Goal: Transaction & Acquisition: Purchase product/service

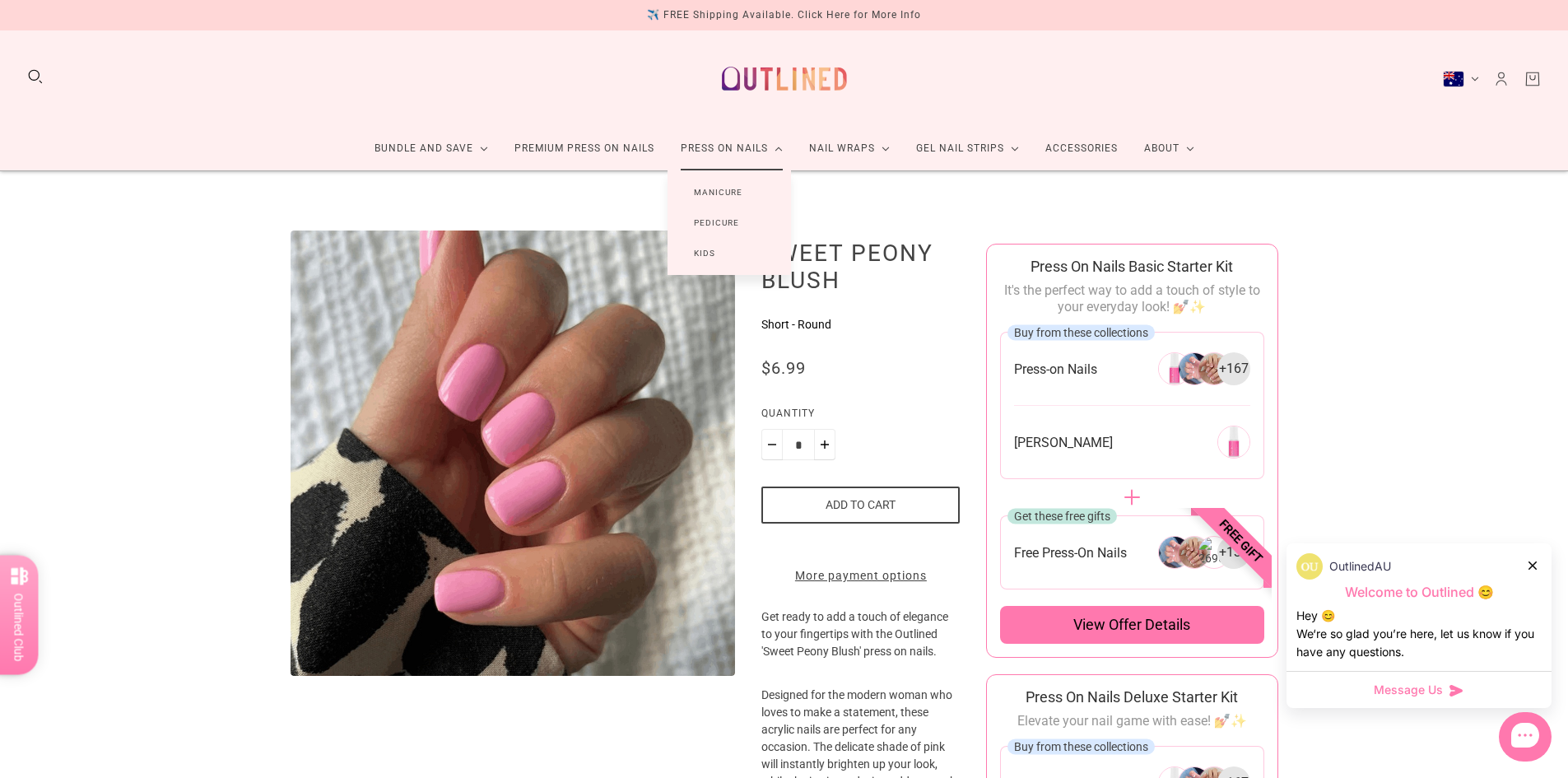
click at [721, 149] on link "Press On Nails" at bounding box center [731, 148] width 128 height 44
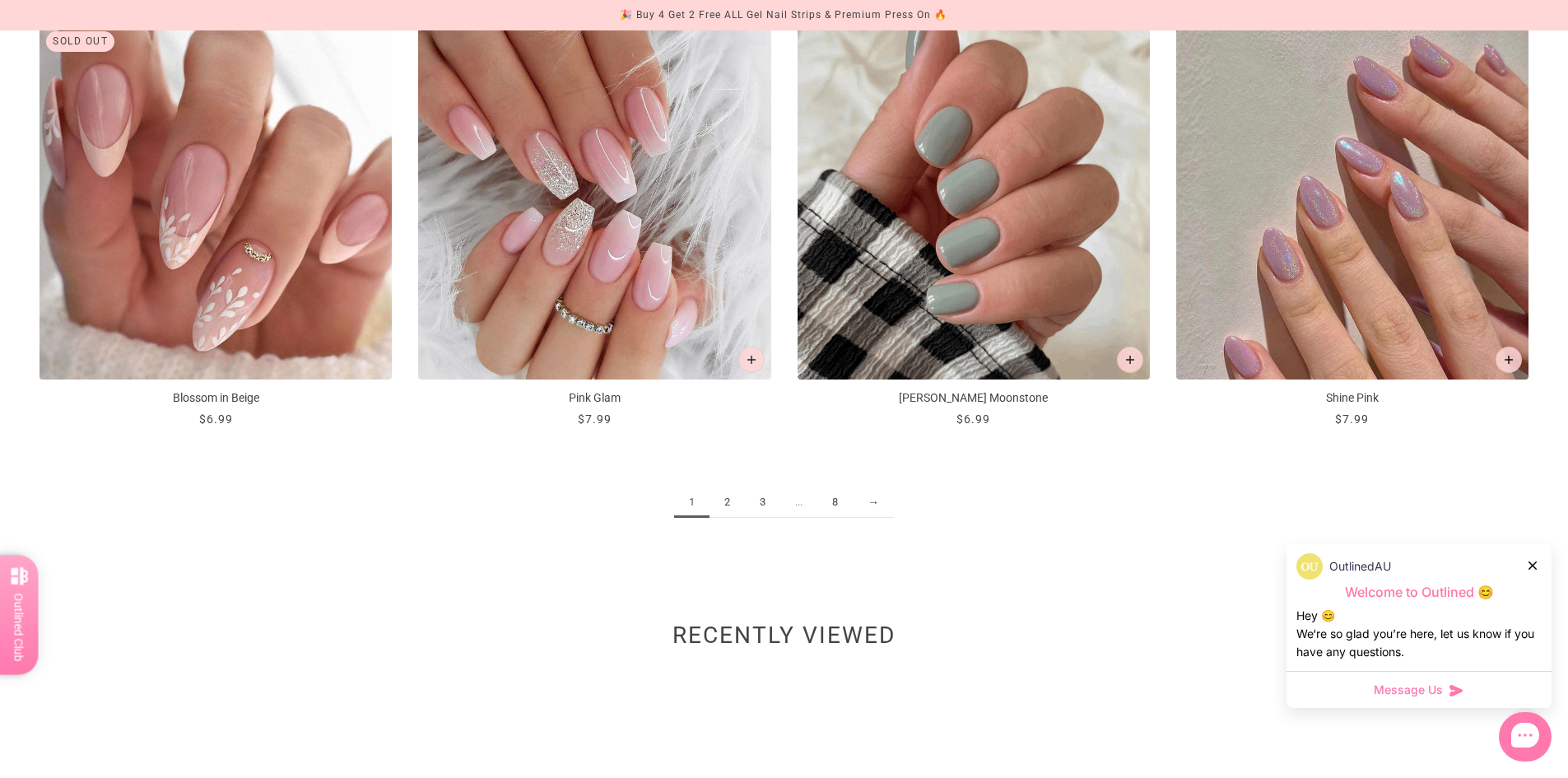
scroll to position [2470, 0]
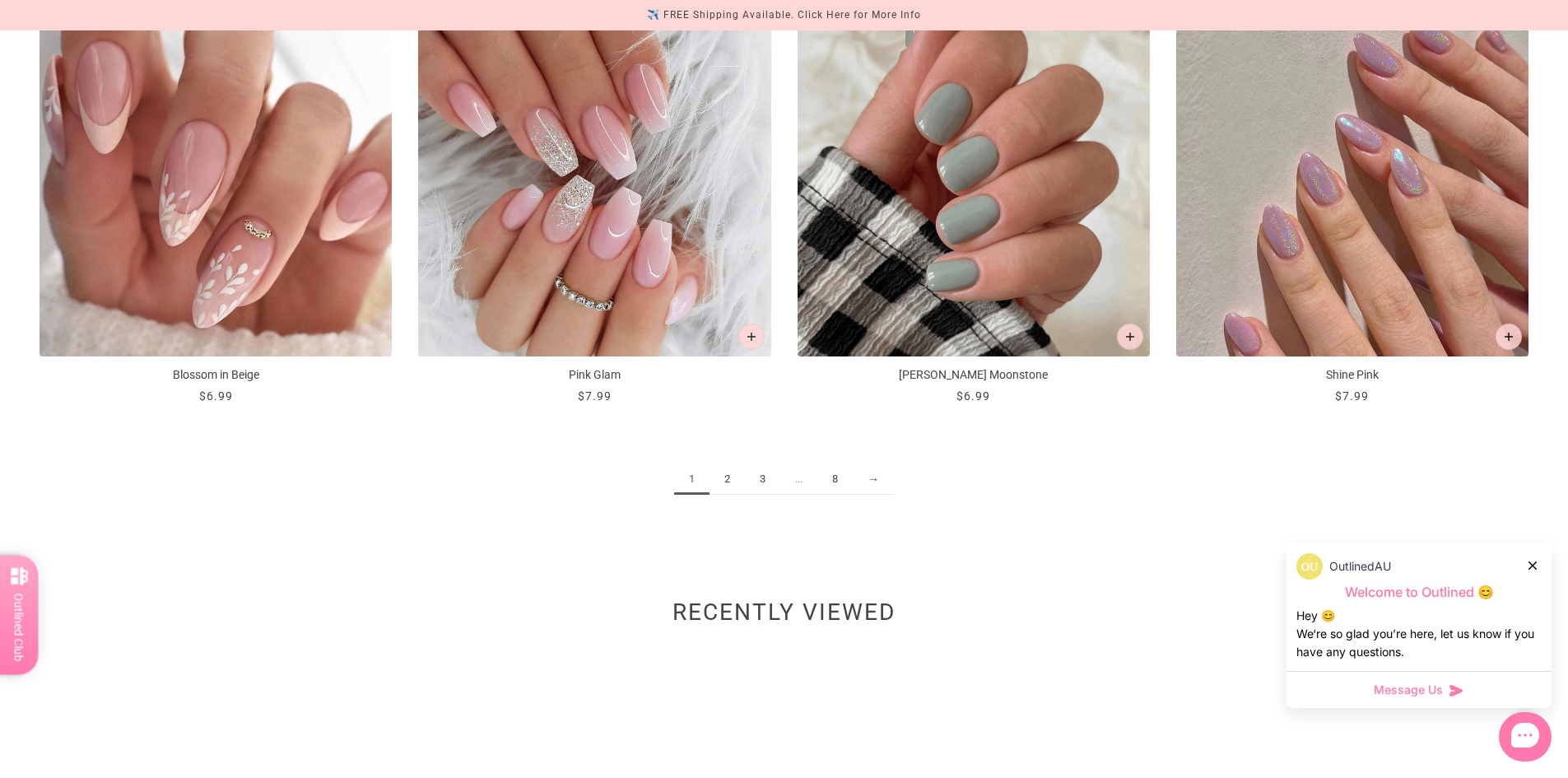
click at [732, 483] on link "2" at bounding box center [728, 480] width 36 height 30
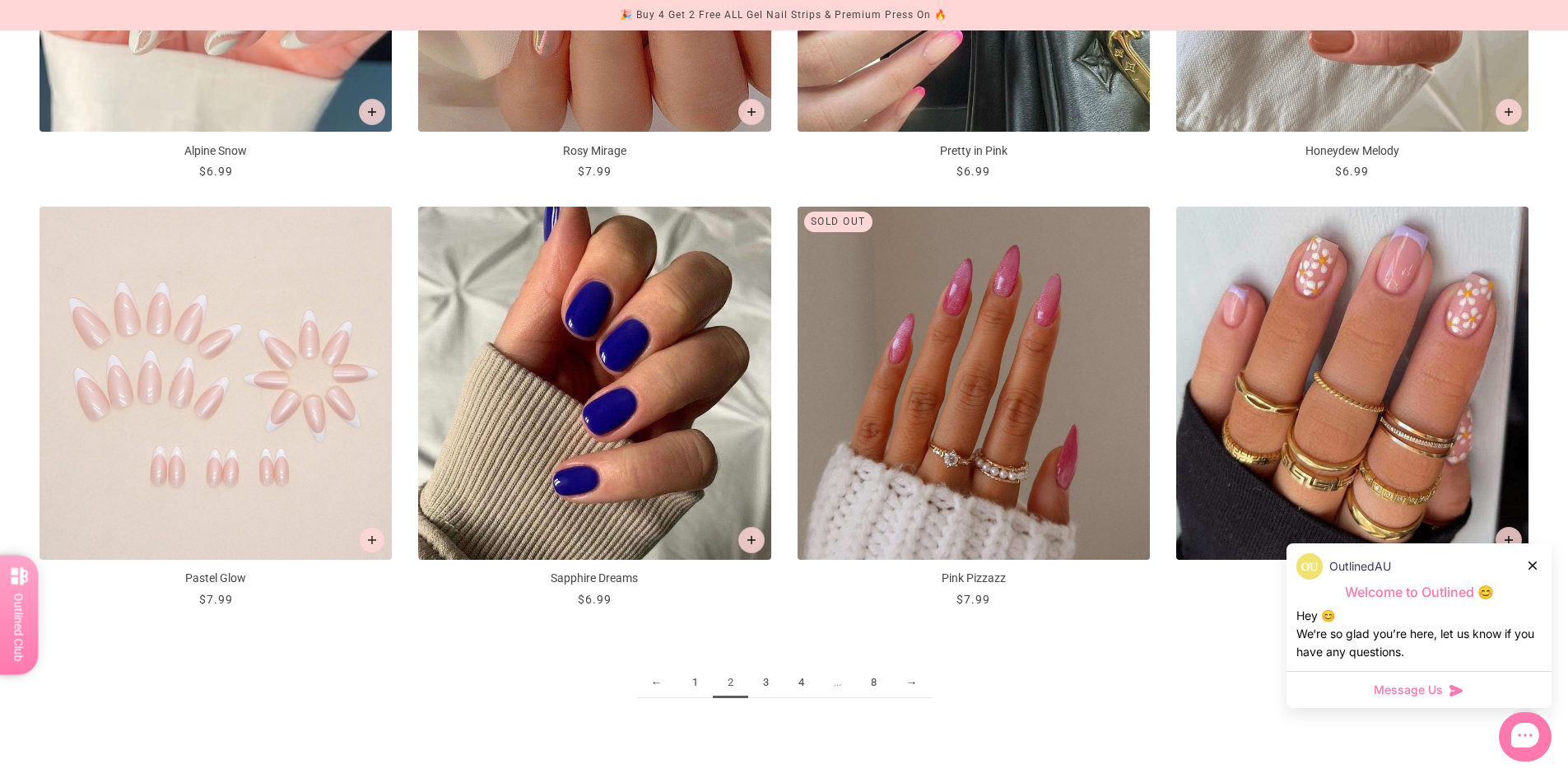
scroll to position [2306, 0]
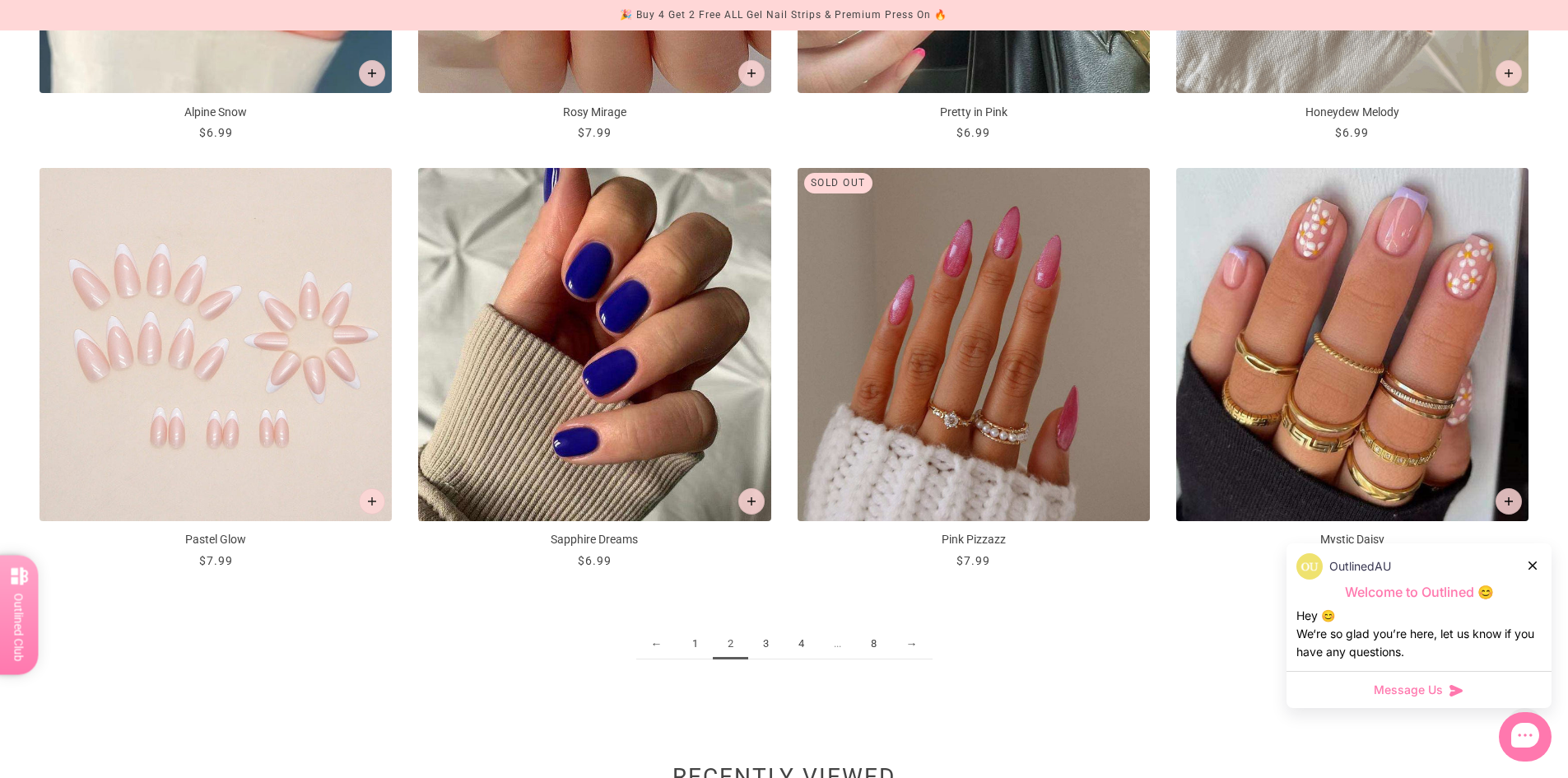
click at [764, 647] on link "3" at bounding box center [766, 644] width 36 height 30
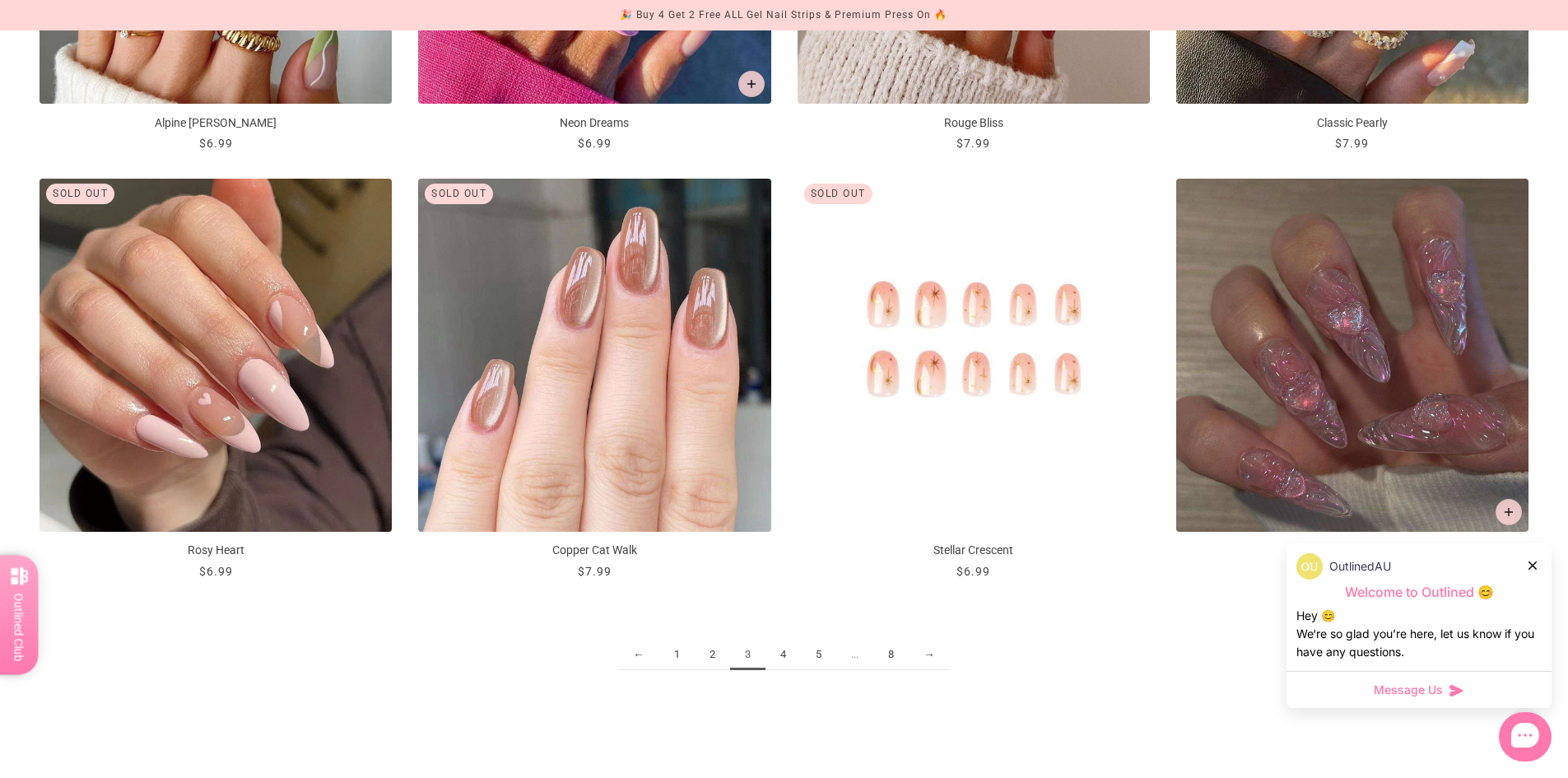
scroll to position [2389, 0]
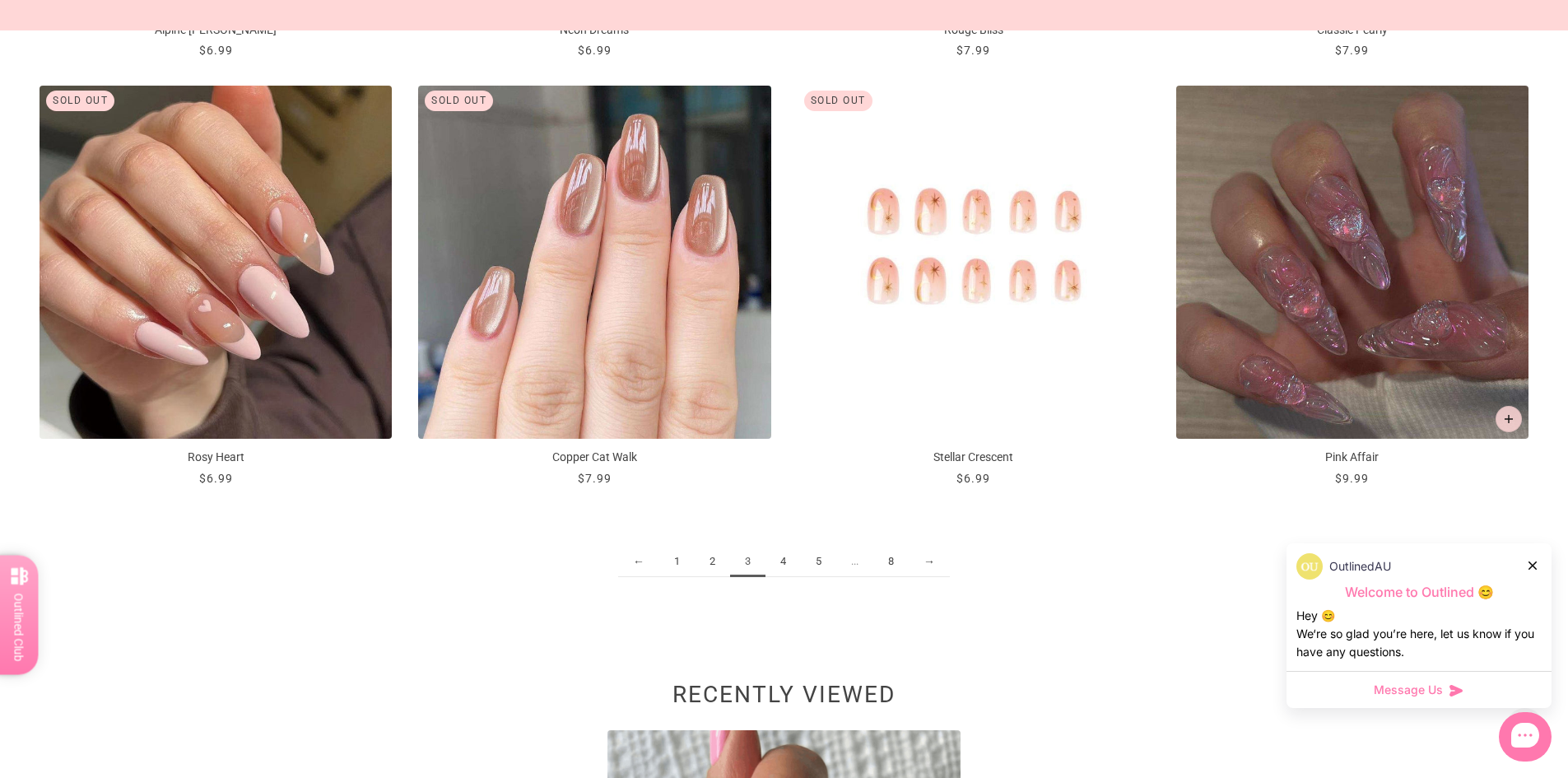
click at [788, 560] on link "4" at bounding box center [783, 562] width 36 height 30
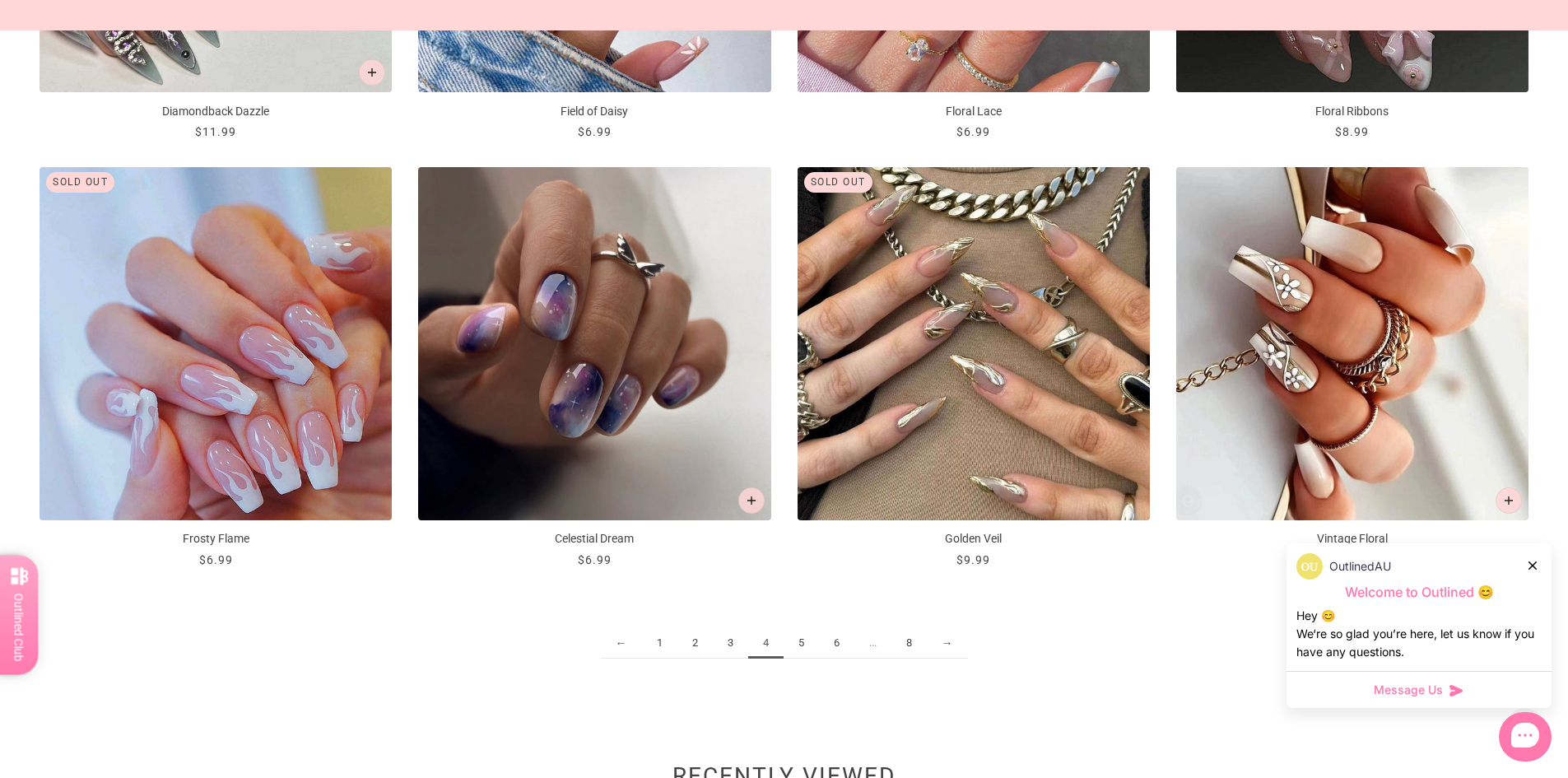
scroll to position [2553, 0]
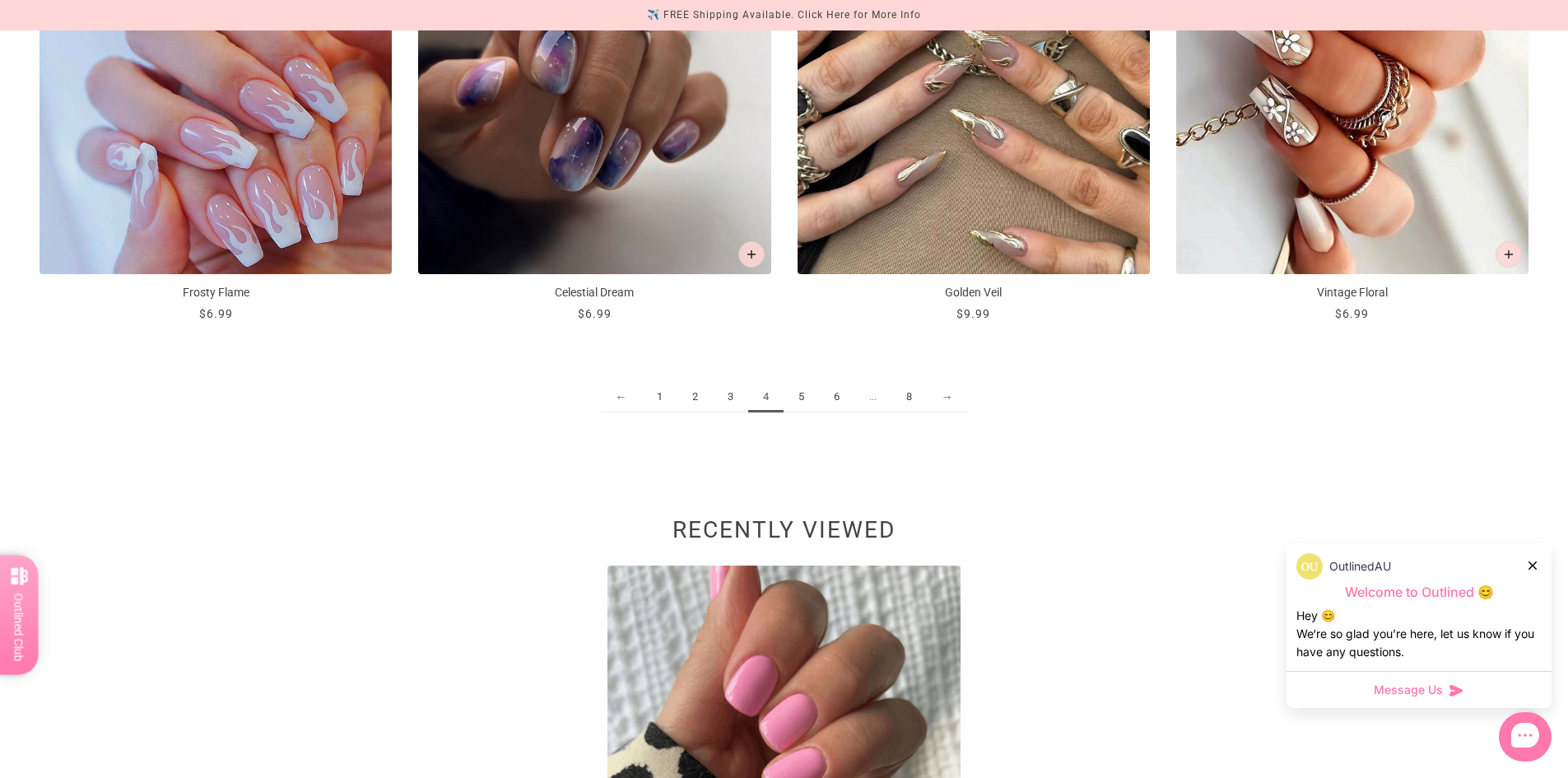
click at [806, 391] on link "5" at bounding box center [802, 397] width 36 height 30
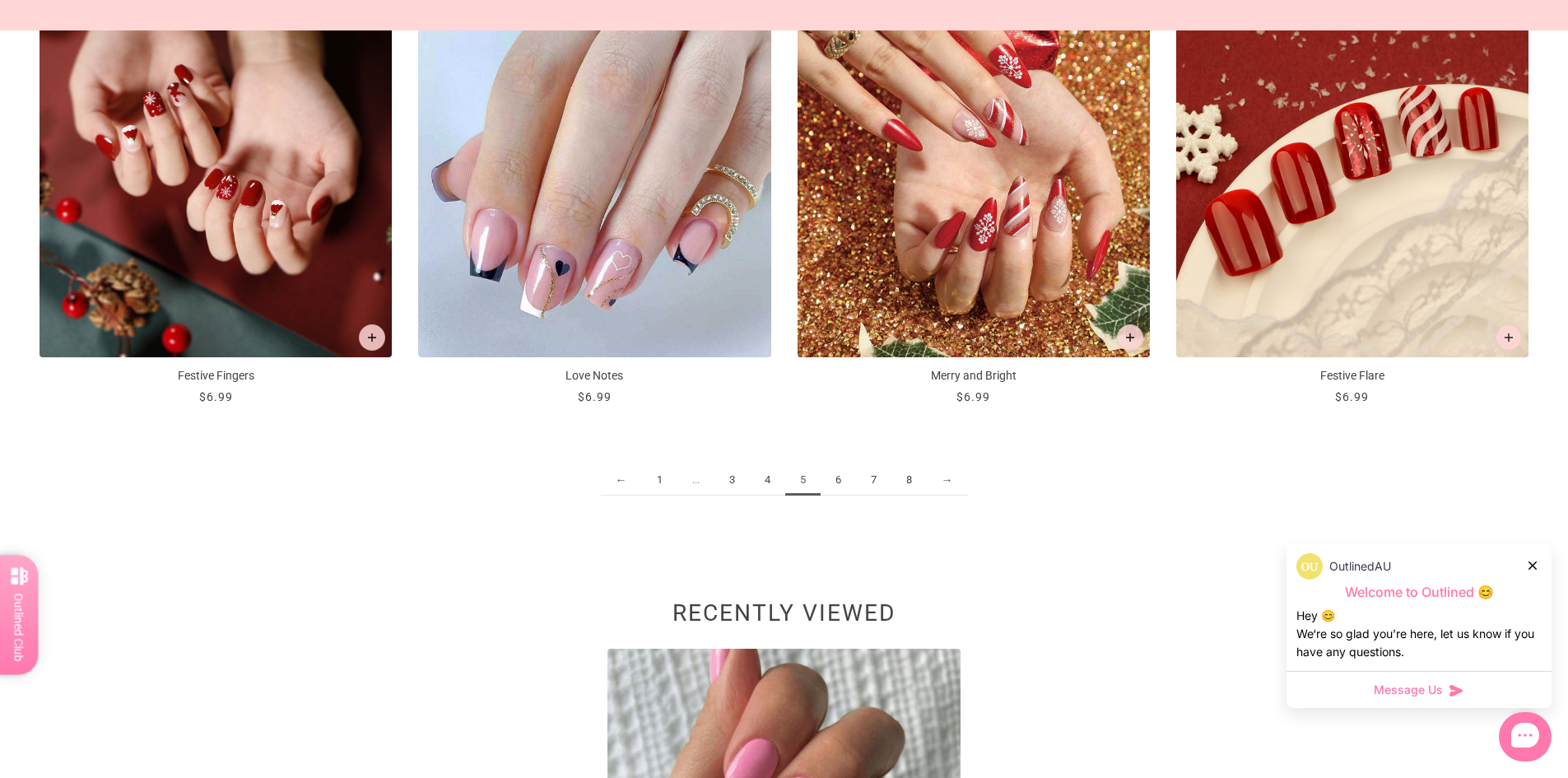
scroll to position [2470, 0]
click at [840, 483] on link "6" at bounding box center [839, 480] width 36 height 30
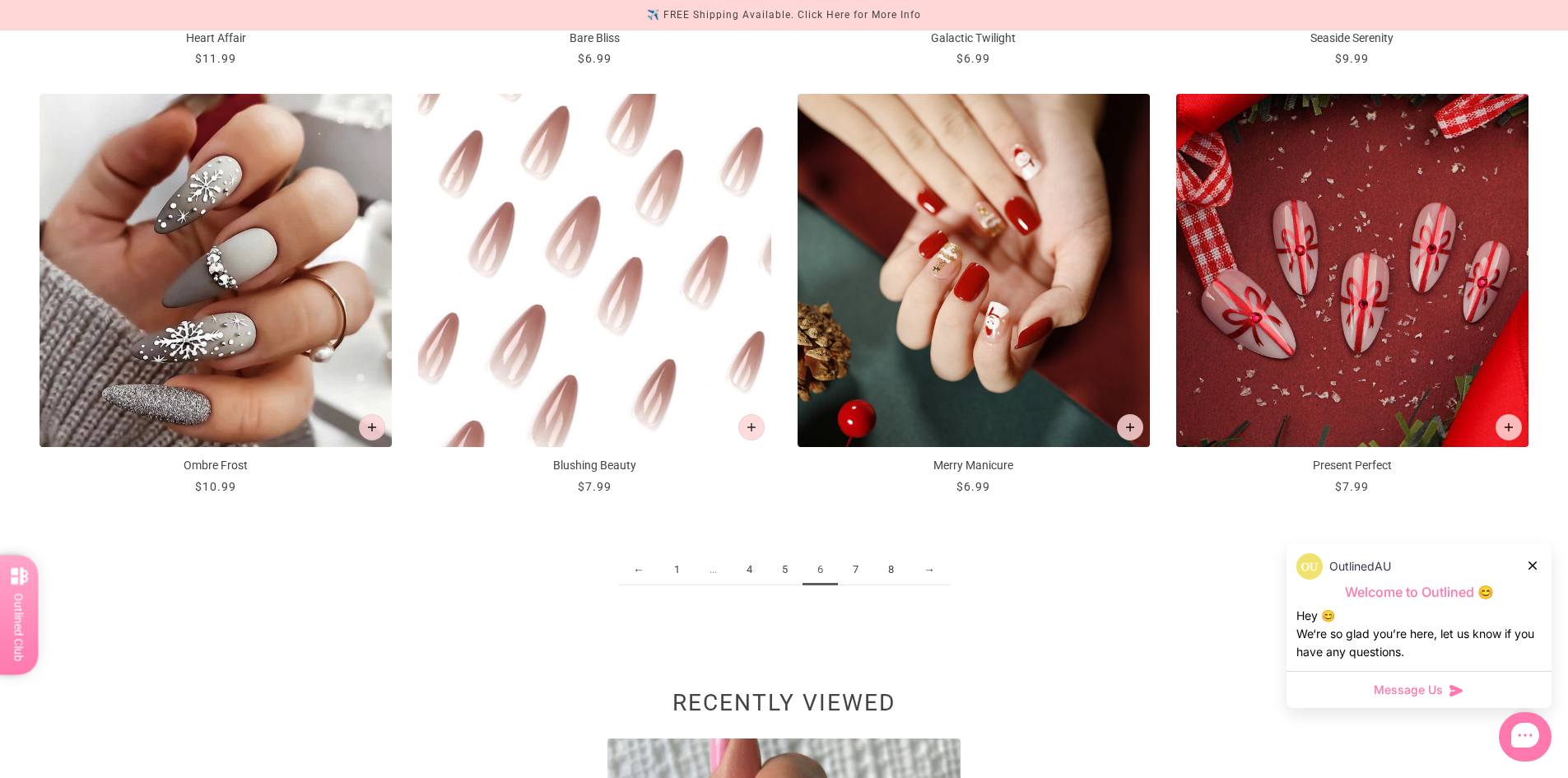
scroll to position [2389, 0]
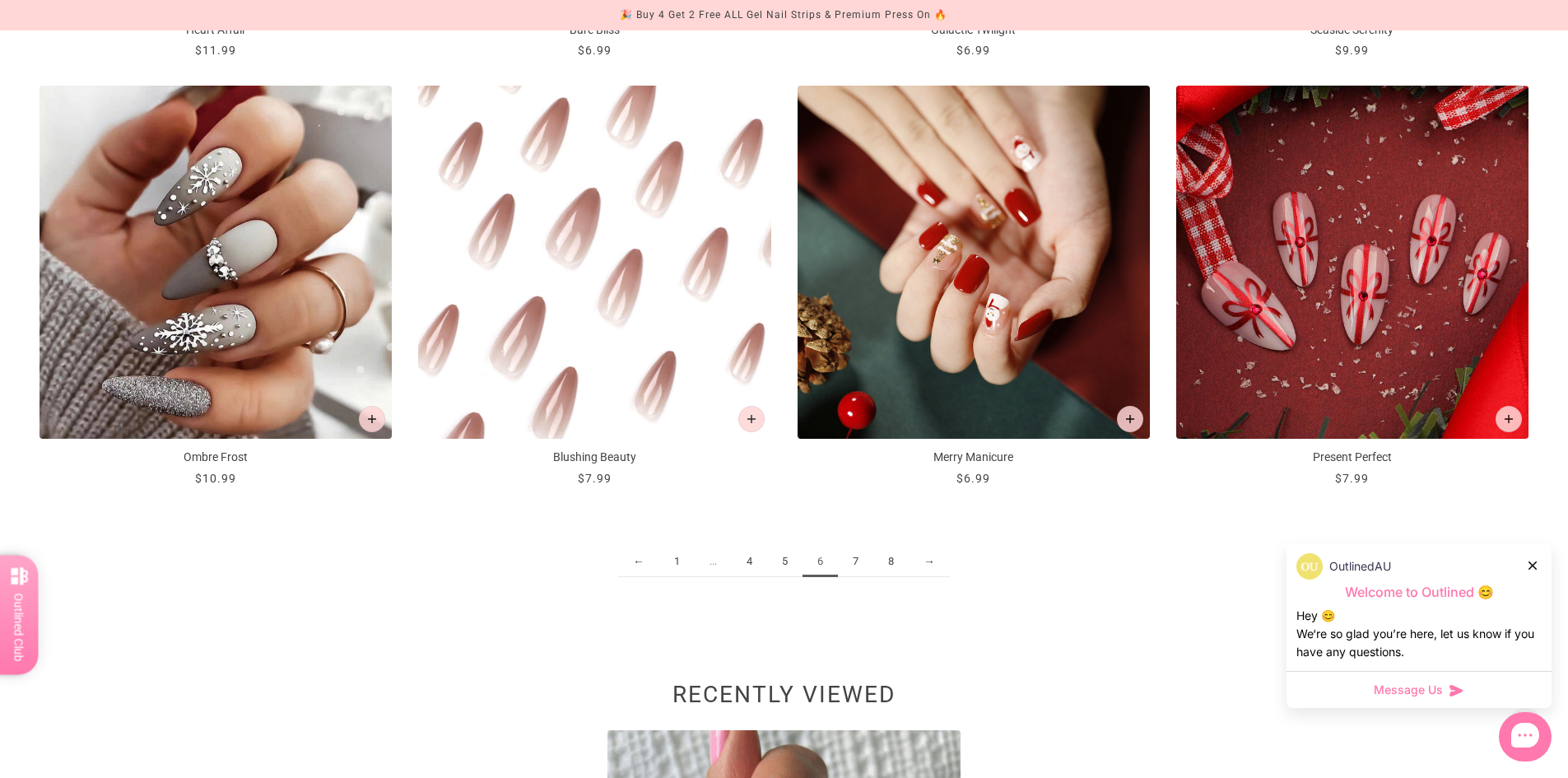
click at [847, 558] on link "7" at bounding box center [856, 562] width 36 height 30
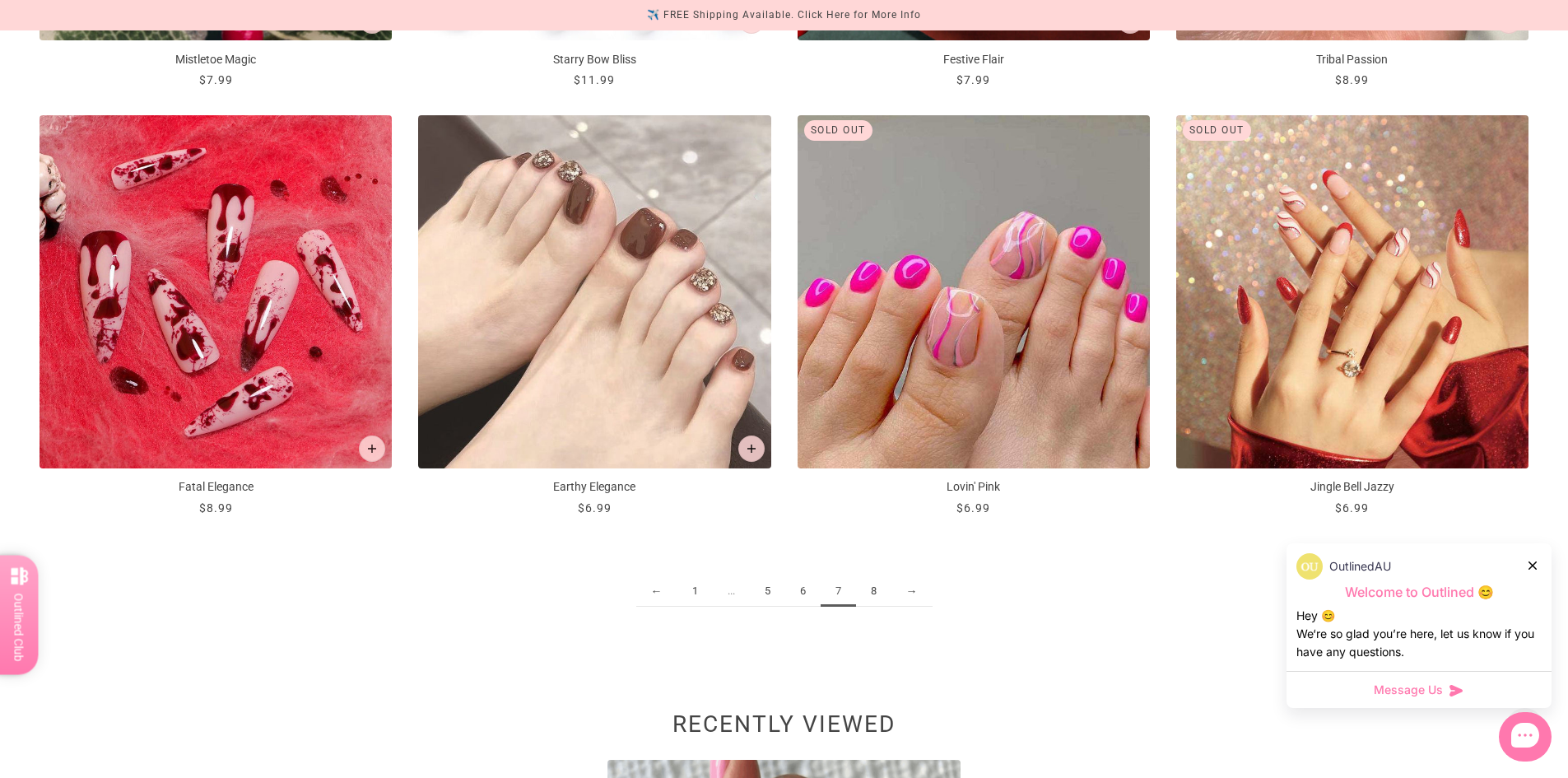
scroll to position [2389, 0]
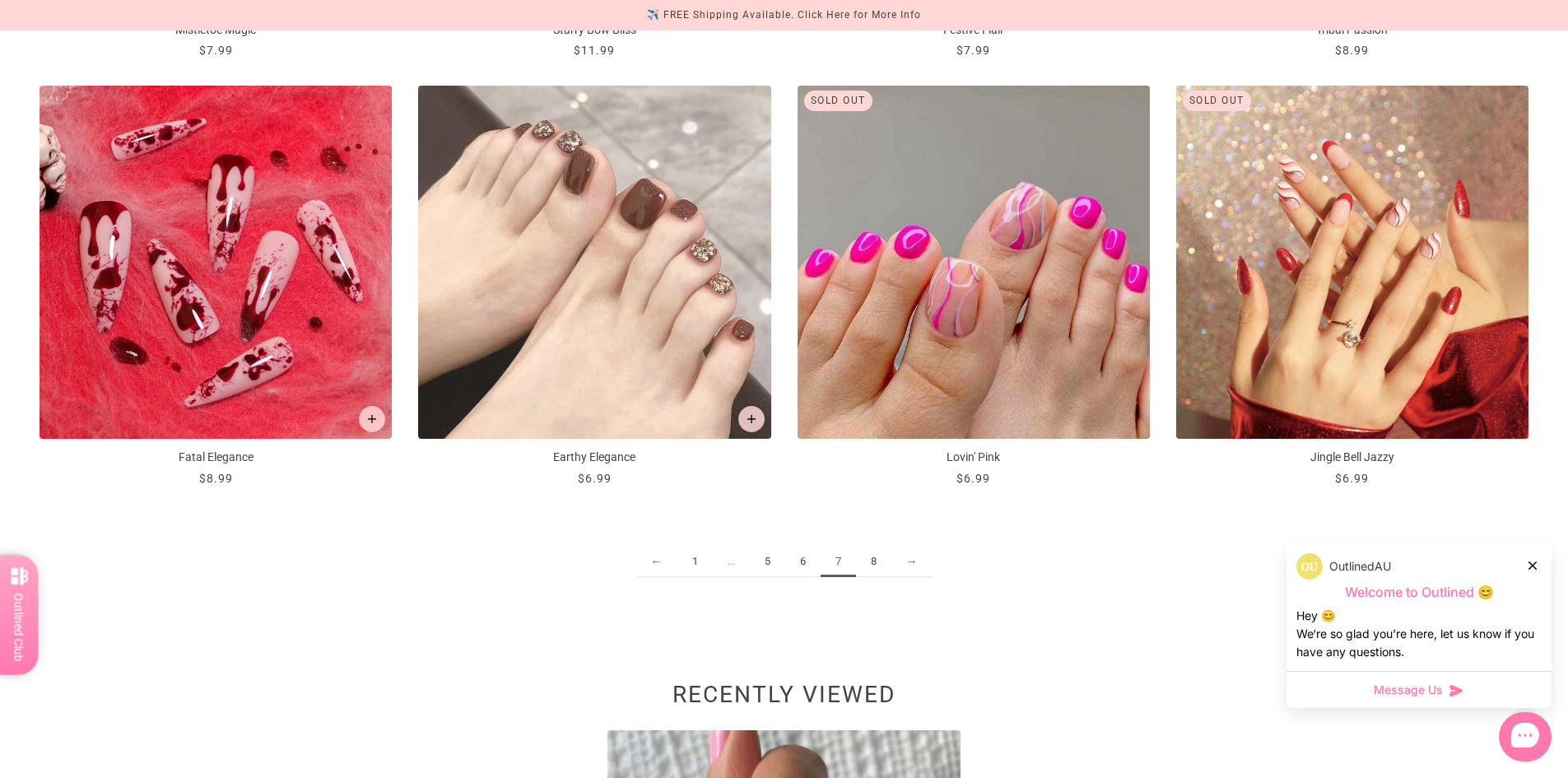
click at [875, 566] on link "8" at bounding box center [874, 562] width 36 height 30
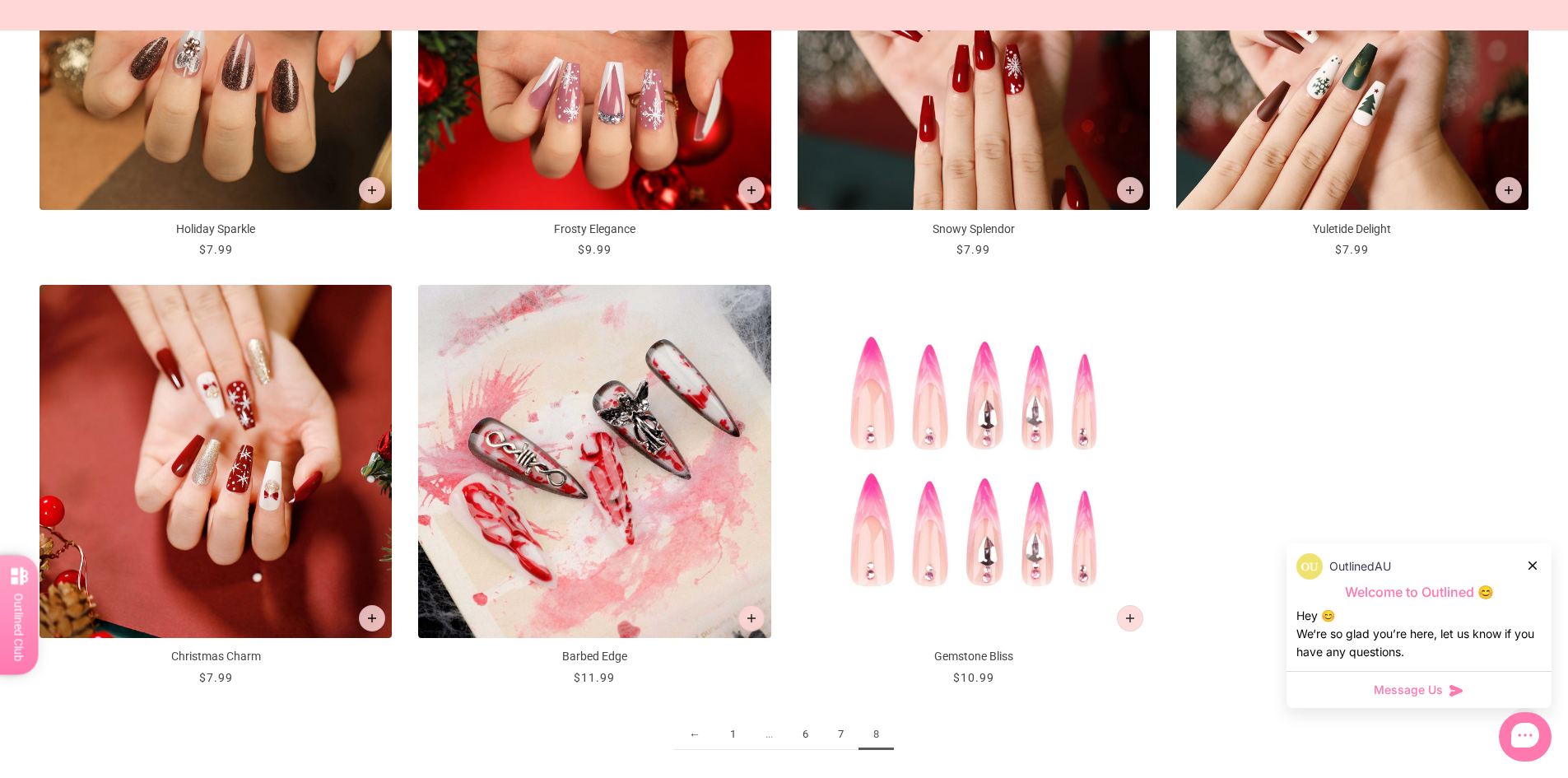
scroll to position [2224, 0]
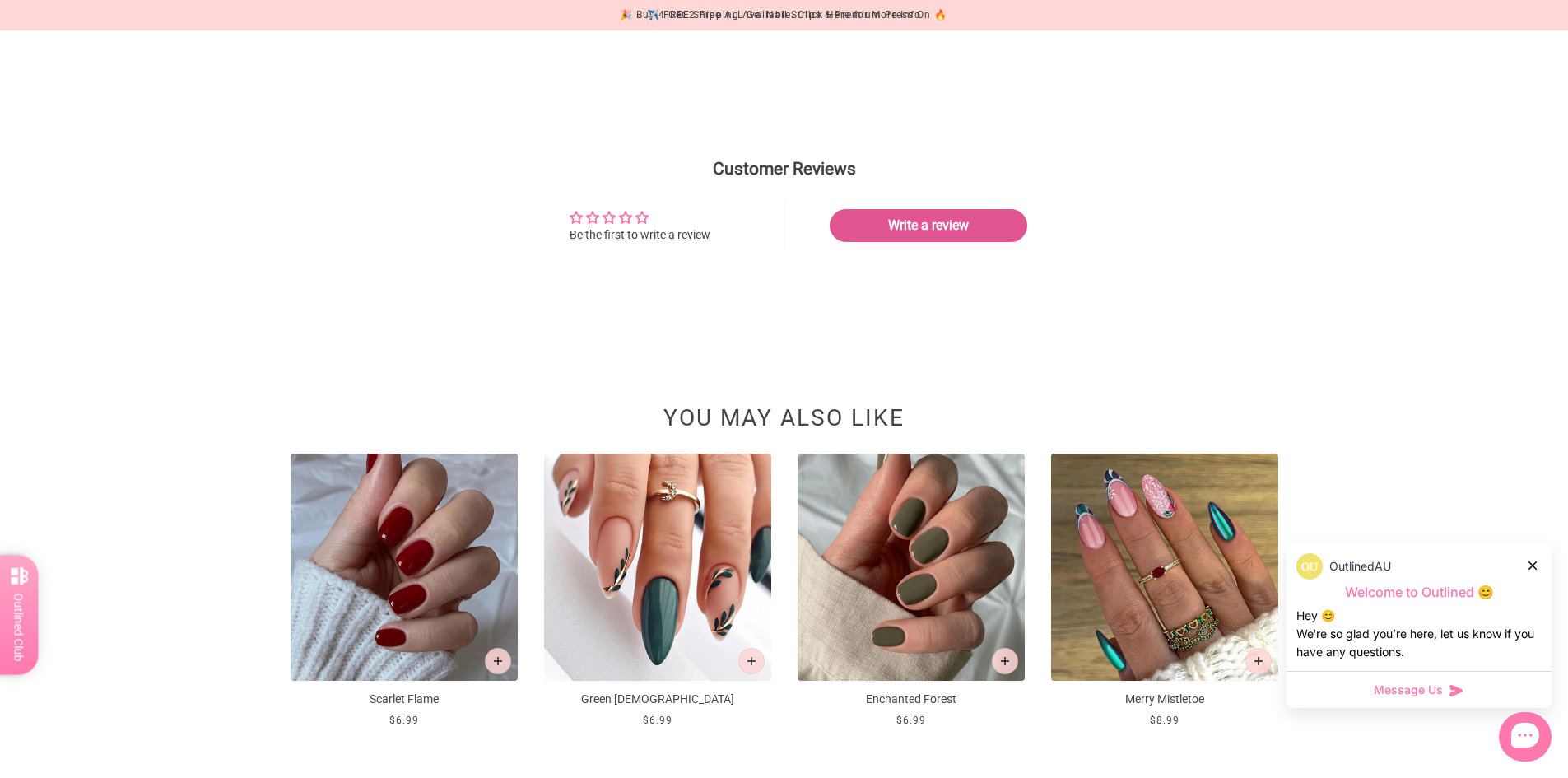
scroll to position [1318, 0]
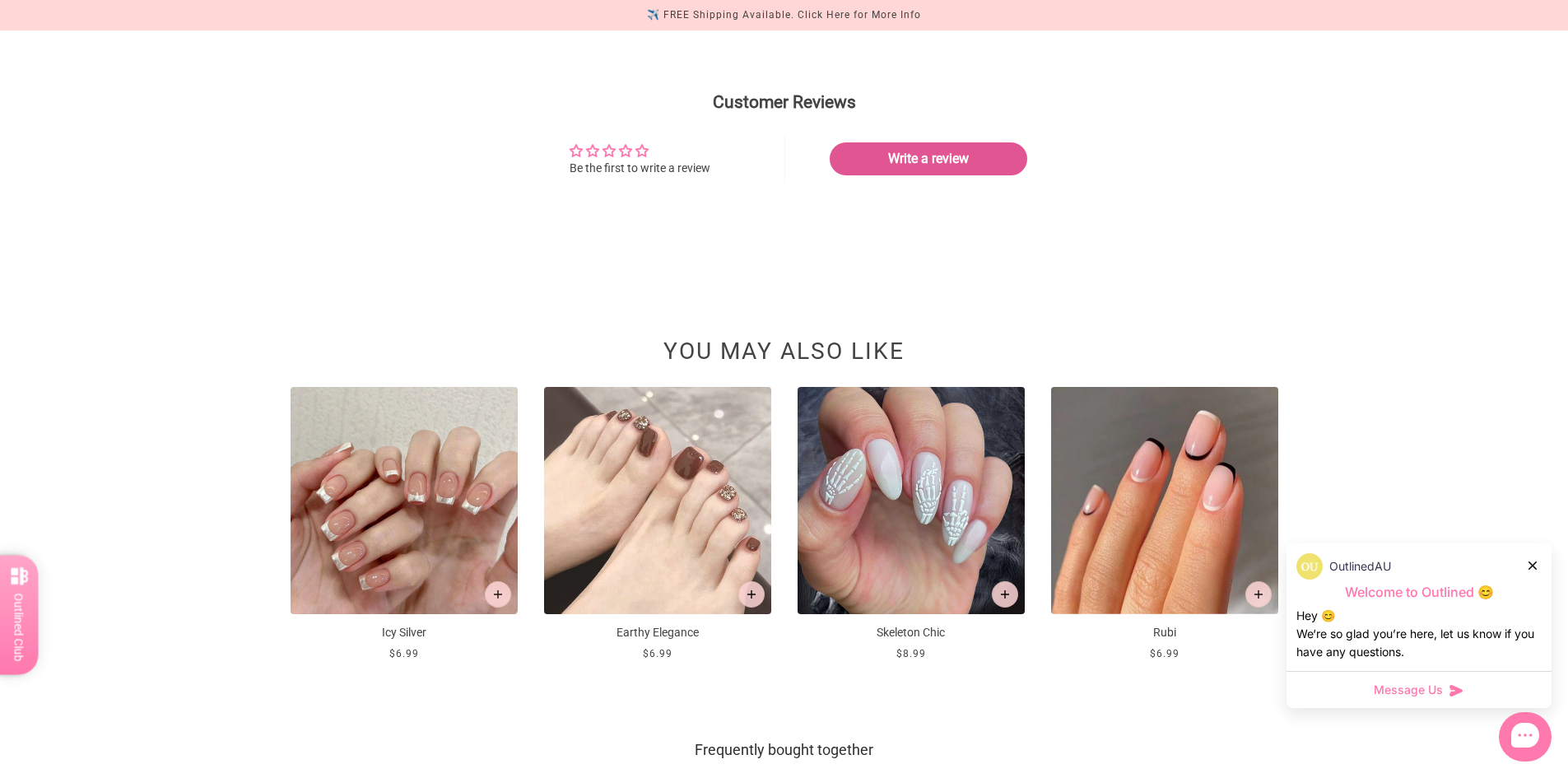
scroll to position [1483, 0]
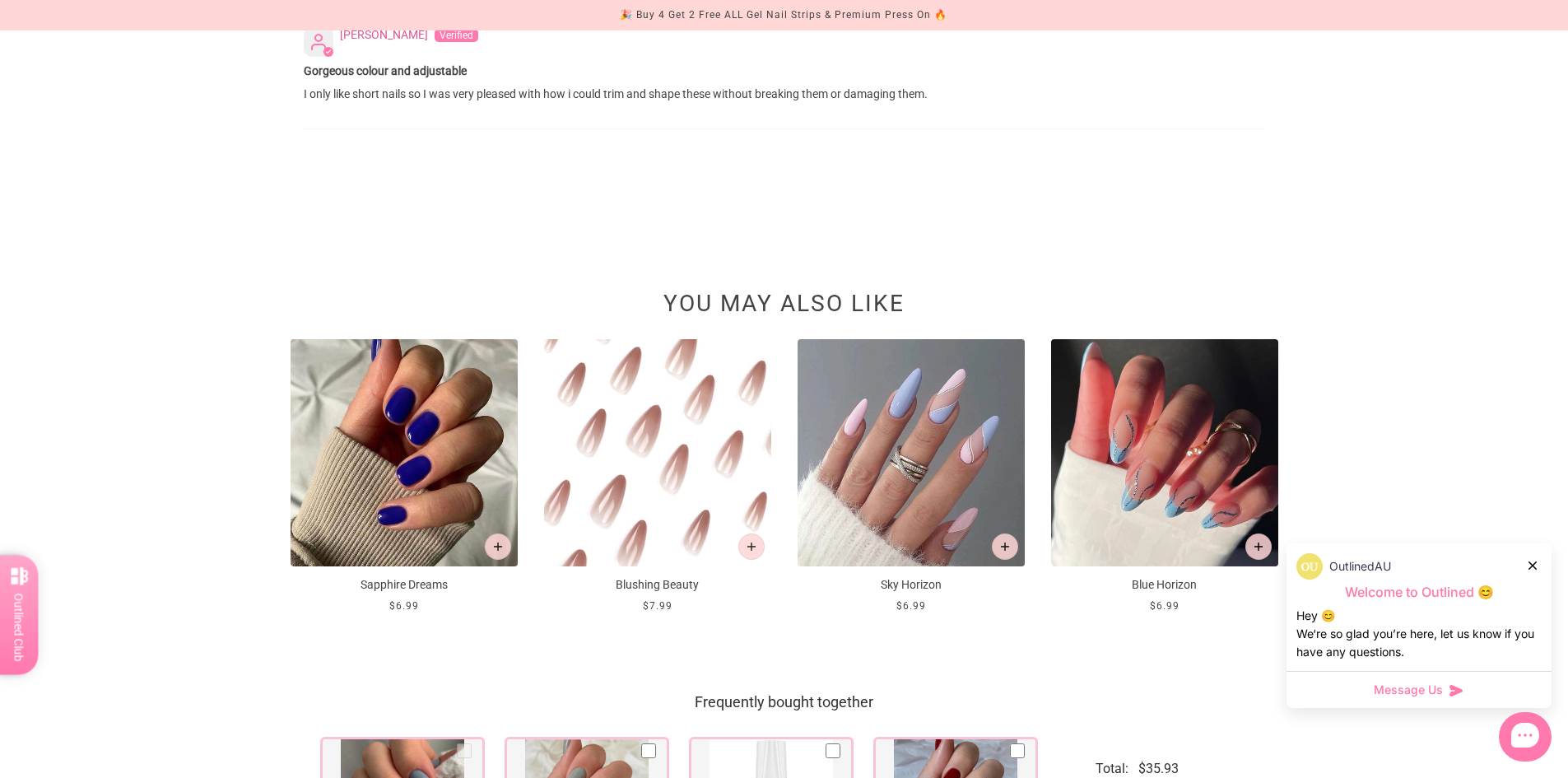
scroll to position [1729, 0]
